Goal: Task Accomplishment & Management: Complete application form

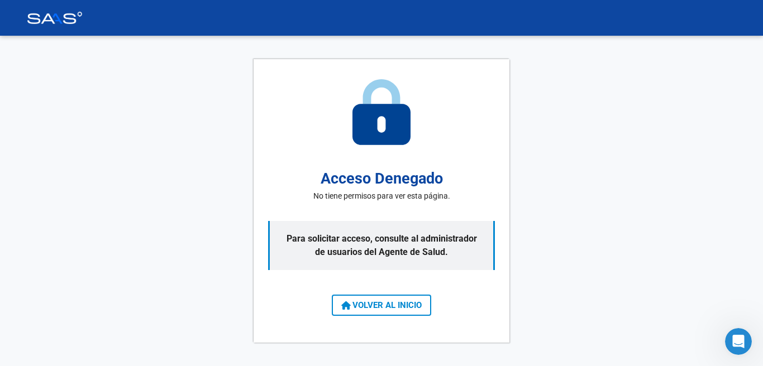
click at [404, 304] on span "VOLVER AL INICIO" at bounding box center [381, 305] width 80 height 10
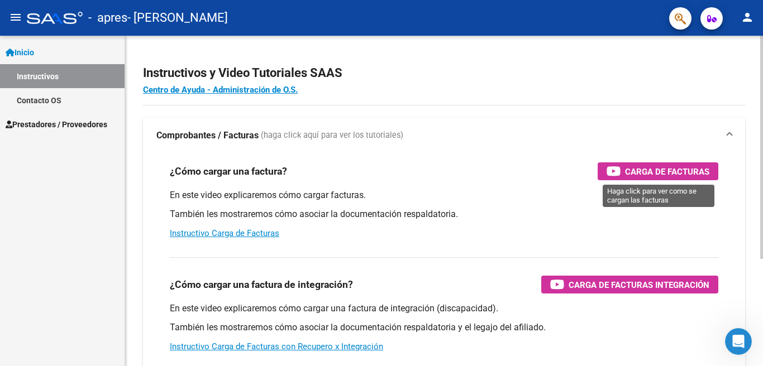
click at [629, 171] on span "Carga de Facturas" at bounding box center [667, 172] width 84 height 14
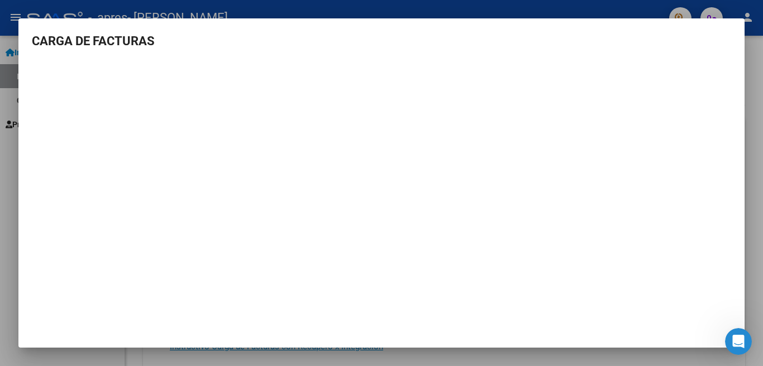
click at [755, 141] on div at bounding box center [381, 183] width 763 height 366
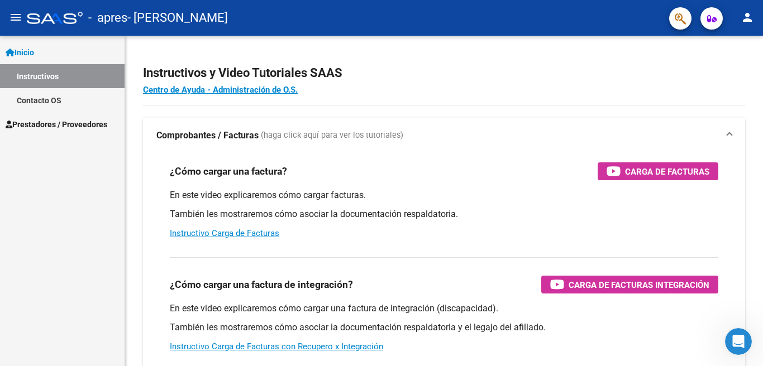
click at [49, 125] on span "Prestadores / Proveedores" at bounding box center [57, 124] width 102 height 12
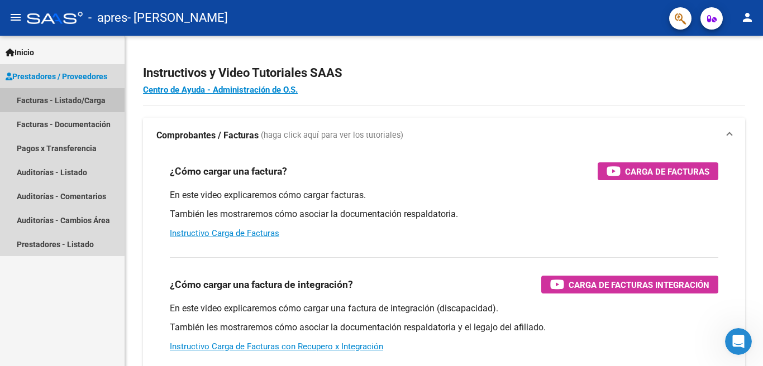
click at [52, 99] on link "Facturas - Listado/Carga" at bounding box center [62, 100] width 125 height 24
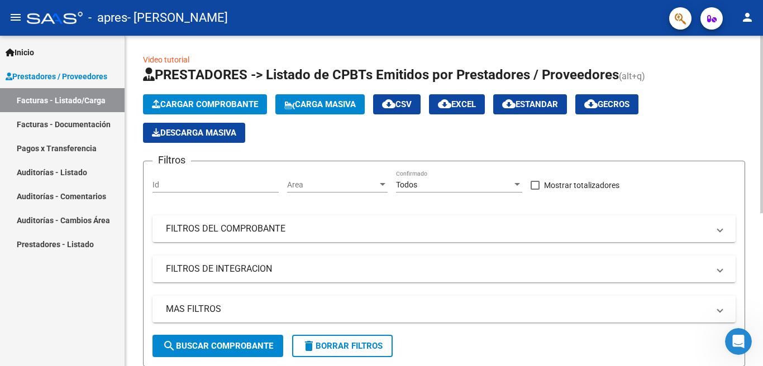
click at [212, 107] on span "Cargar Comprobante" at bounding box center [205, 104] width 106 height 10
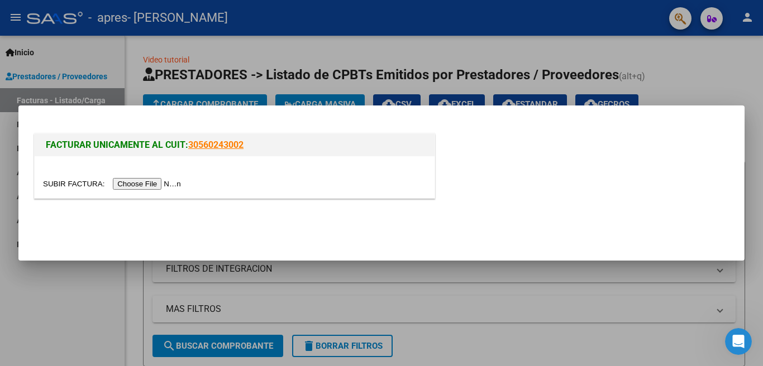
click at [176, 185] on input "file" at bounding box center [113, 184] width 141 height 12
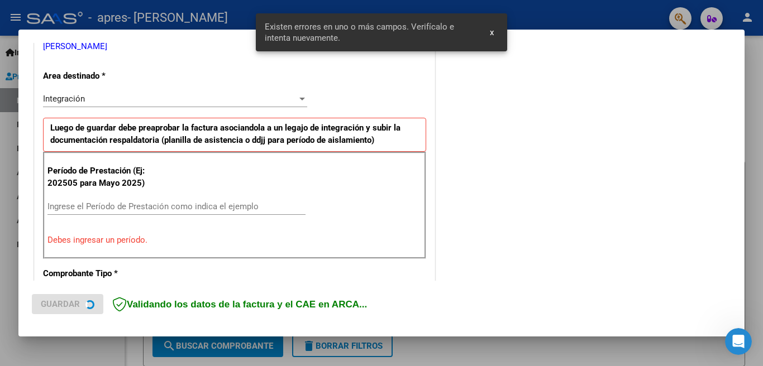
scroll to position [249, 0]
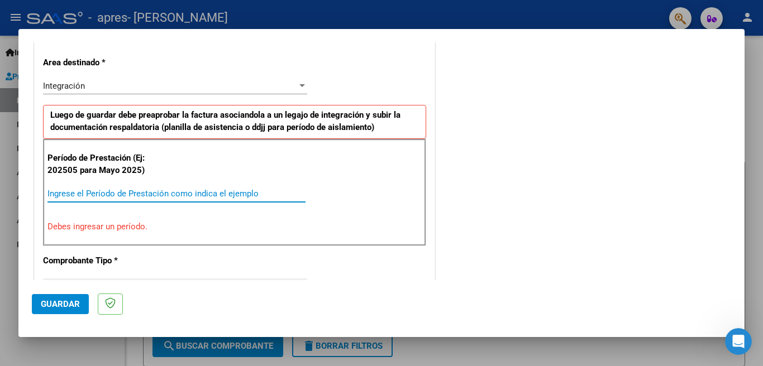
click at [213, 191] on input "Ingrese el Período de Prestación como indica el ejemplo" at bounding box center [176, 194] width 258 height 10
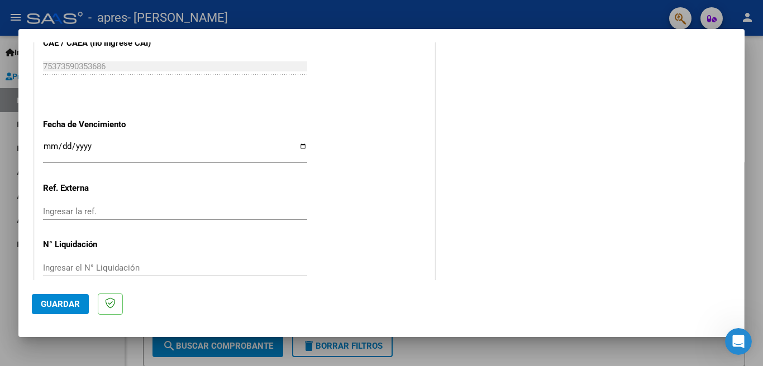
scroll to position [745, 0]
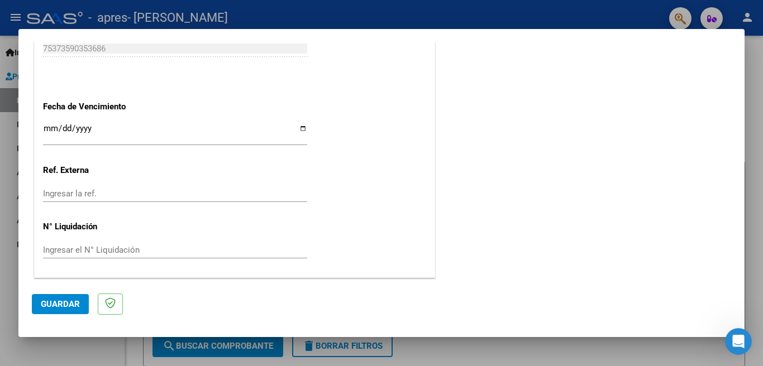
type input "202508"
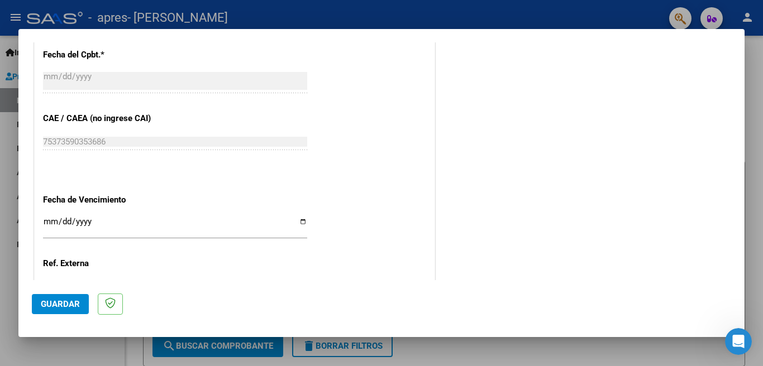
scroll to position [631, 0]
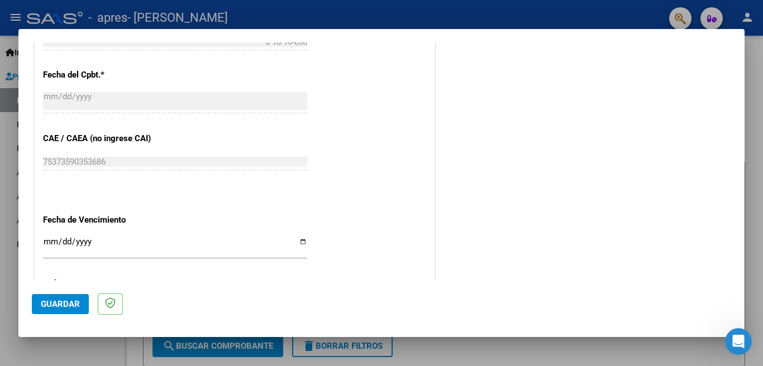
click at [301, 241] on input "Ingresar la fecha" at bounding box center [175, 246] width 264 height 18
type input "[DATE]"
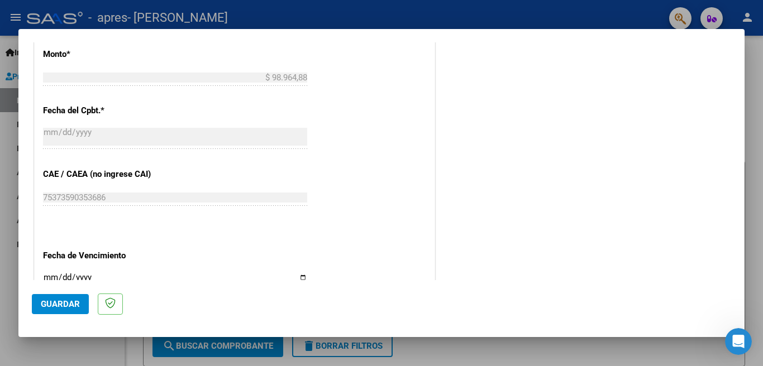
scroll to position [600, 0]
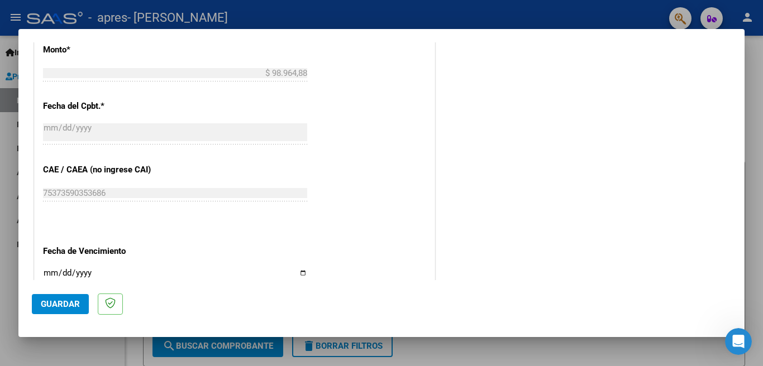
click at [75, 301] on span "Guardar" at bounding box center [60, 304] width 39 height 10
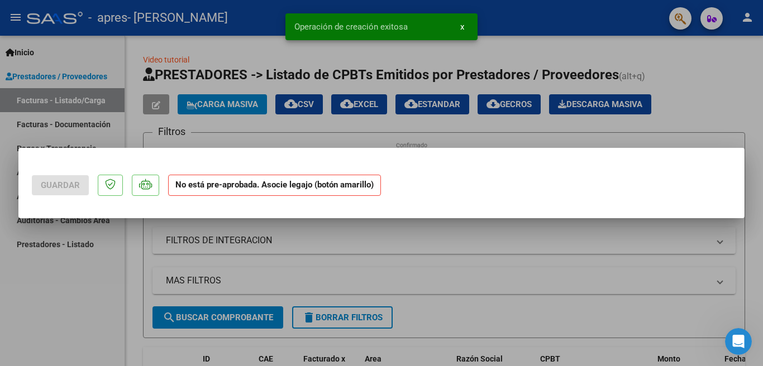
scroll to position [0, 0]
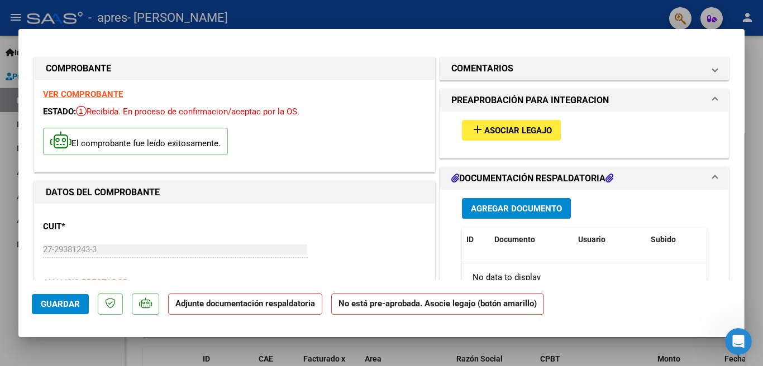
click at [502, 132] on span "Asociar Legajo" at bounding box center [518, 131] width 68 height 10
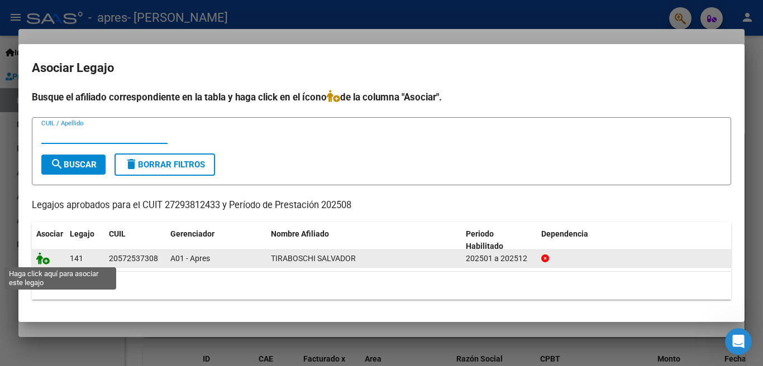
click at [44, 262] on icon at bounding box center [42, 258] width 13 height 12
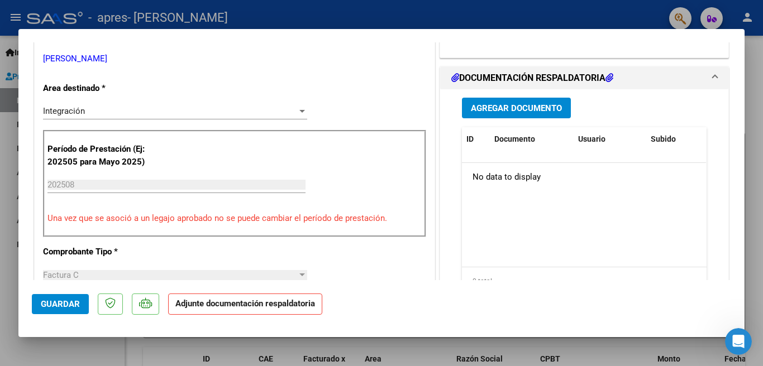
scroll to position [244, 0]
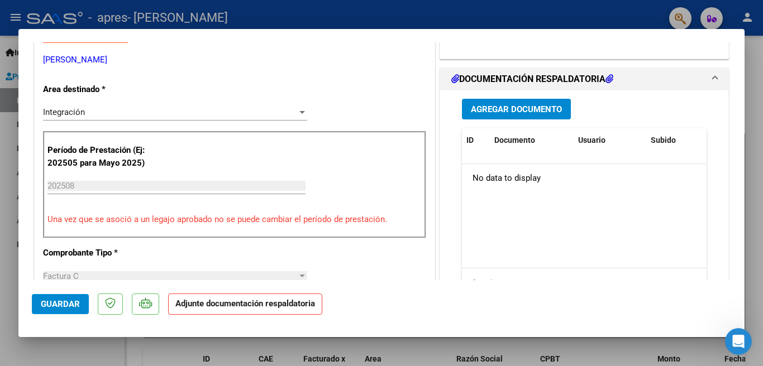
click at [519, 109] on span "Agregar Documento" at bounding box center [516, 109] width 91 height 10
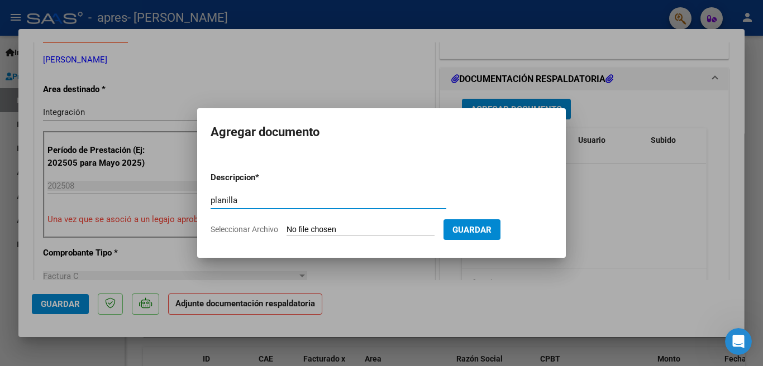
type input "planilla"
click at [380, 229] on input "Seleccionar Archivo" at bounding box center [360, 230] width 148 height 11
type input "C:\fakepath\20250910_101804.pdf"
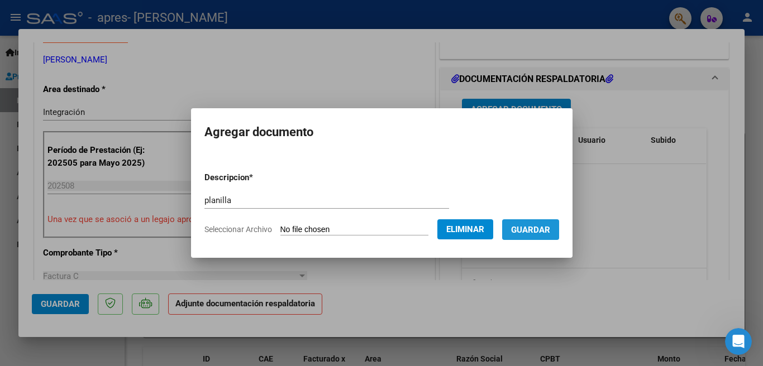
click at [550, 229] on span "Guardar" at bounding box center [530, 230] width 39 height 10
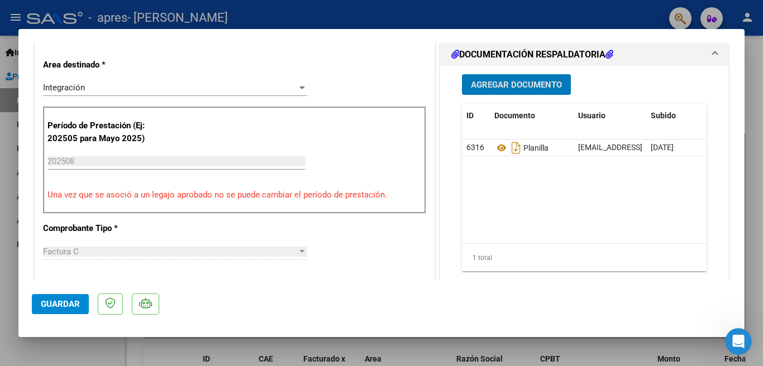
scroll to position [268, 0]
click at [64, 304] on span "Guardar" at bounding box center [60, 304] width 39 height 10
click at [748, 155] on div at bounding box center [381, 183] width 763 height 366
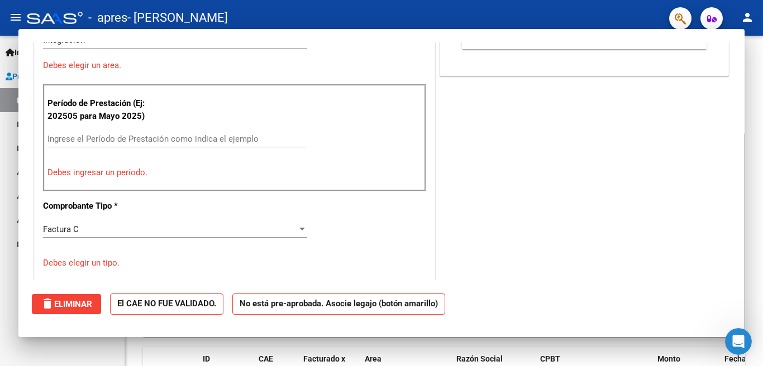
scroll to position [0, 0]
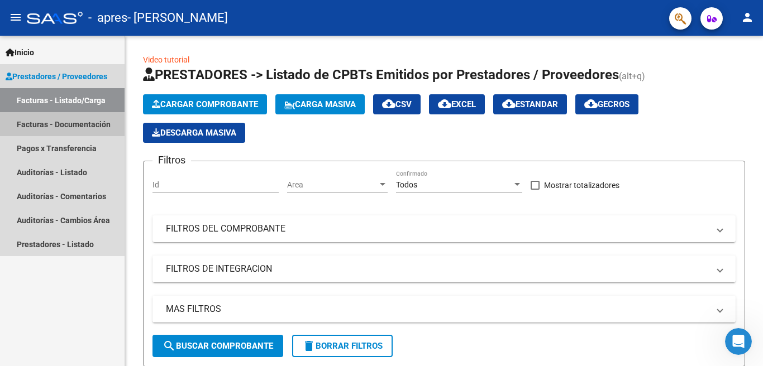
click at [66, 124] on link "Facturas - Documentación" at bounding box center [62, 124] width 125 height 24
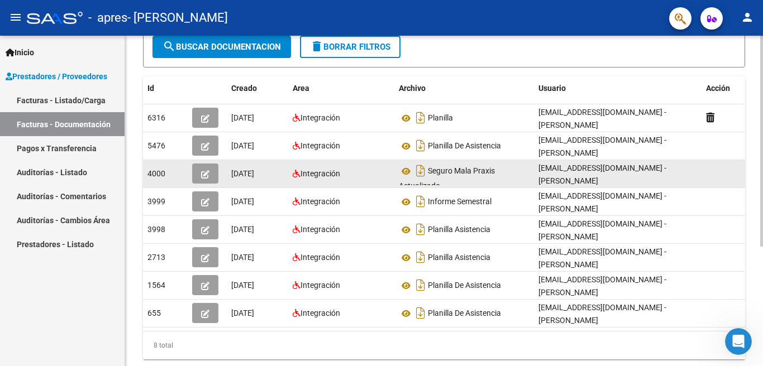
scroll to position [159, 0]
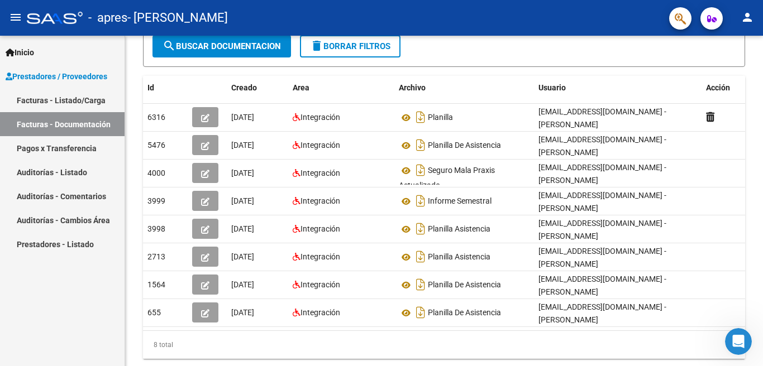
click at [746, 20] on mat-icon "person" at bounding box center [746, 17] width 13 height 13
click at [736, 73] on button "exit_to_app Salir" at bounding box center [724, 73] width 68 height 27
